Goal: Transaction & Acquisition: Purchase product/service

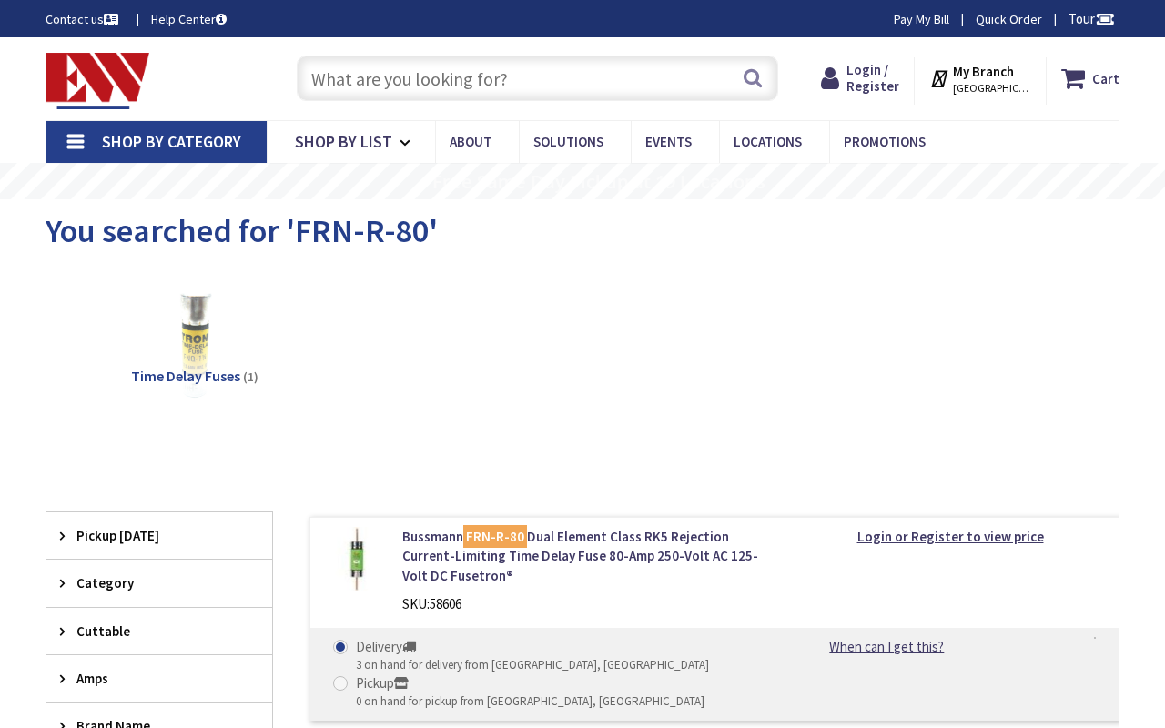
type input "Links Dr, Reston, VA 20190, USA"
